Goal: Transaction & Acquisition: Purchase product/service

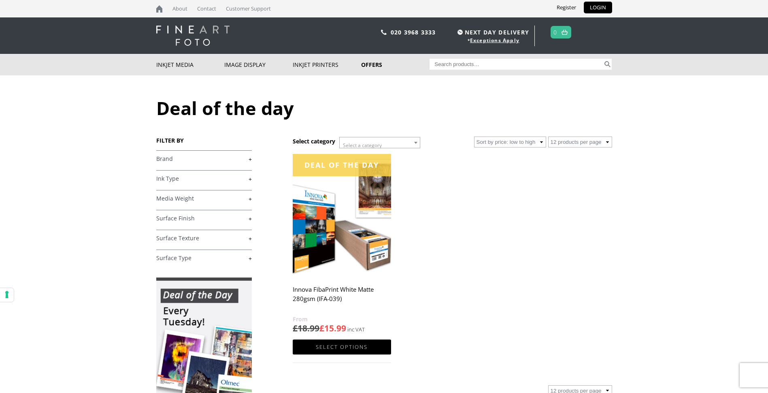
scroll to position [40, 0]
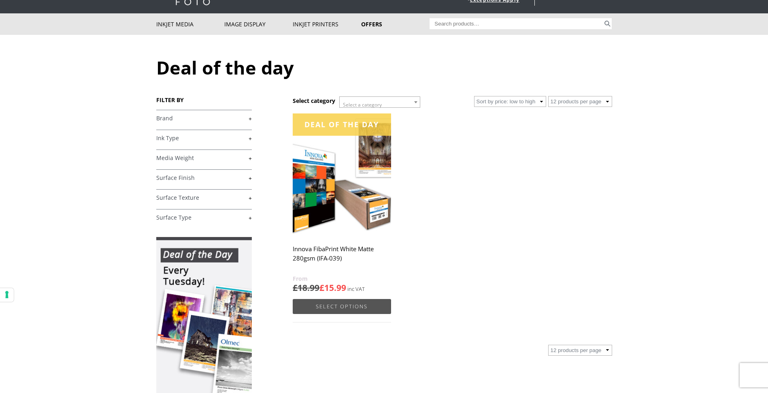
click at [336, 302] on link "Select options" at bounding box center [342, 306] width 98 height 15
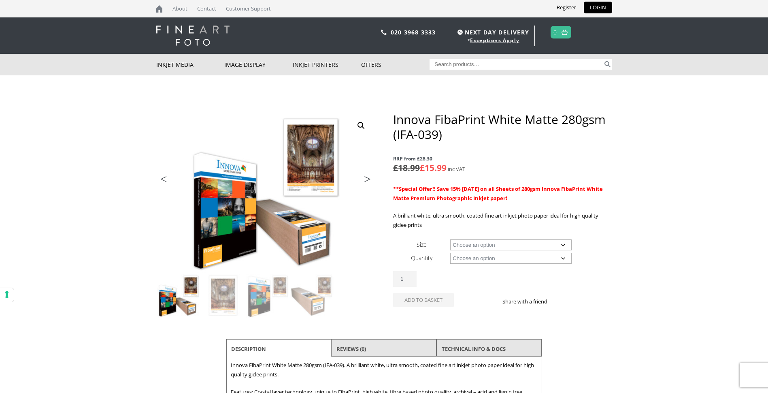
click at [563, 242] on select "Choose an option A4 Sheet A3 Sheet A3+ Sheet A2 Sheet 17" Wide Roll 24" Wide Ro…" at bounding box center [510, 244] width 121 height 11
click at [450, 239] on select "Choose an option A4 Sheet A3 Sheet A3+ Sheet A2 Sheet 17" Wide Roll 24" Wide Ro…" at bounding box center [510, 244] width 121 height 11
select select "a2-sheet"
click at [563, 256] on select "Choose an option 25 Sheets" at bounding box center [510, 258] width 121 height 11
select select "25-sheets"
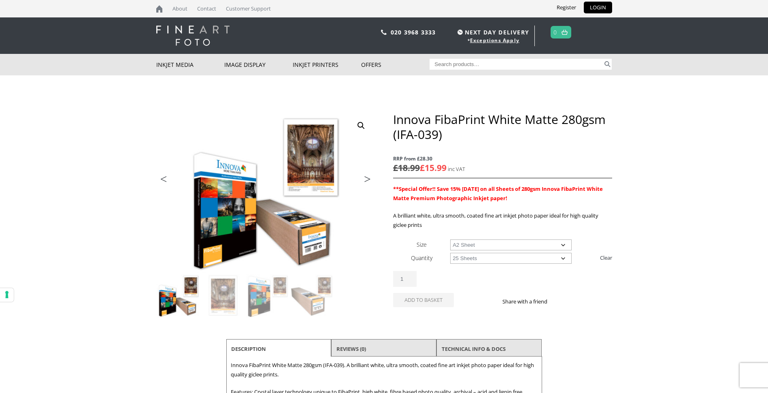
click at [450, 253] on select "Choose an option 25 Sheets" at bounding box center [510, 258] width 121 height 11
